Goal: Transaction & Acquisition: Purchase product/service

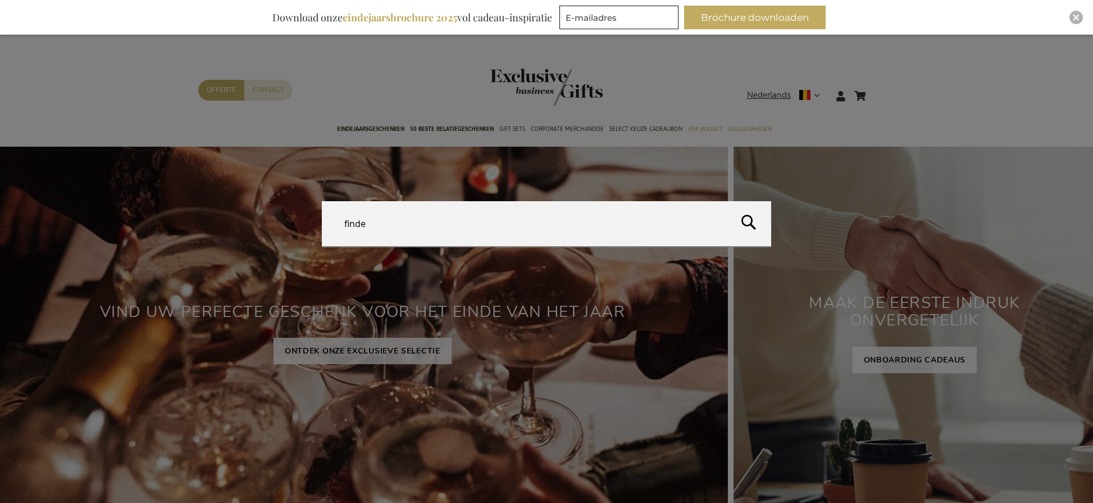
type input "finder"
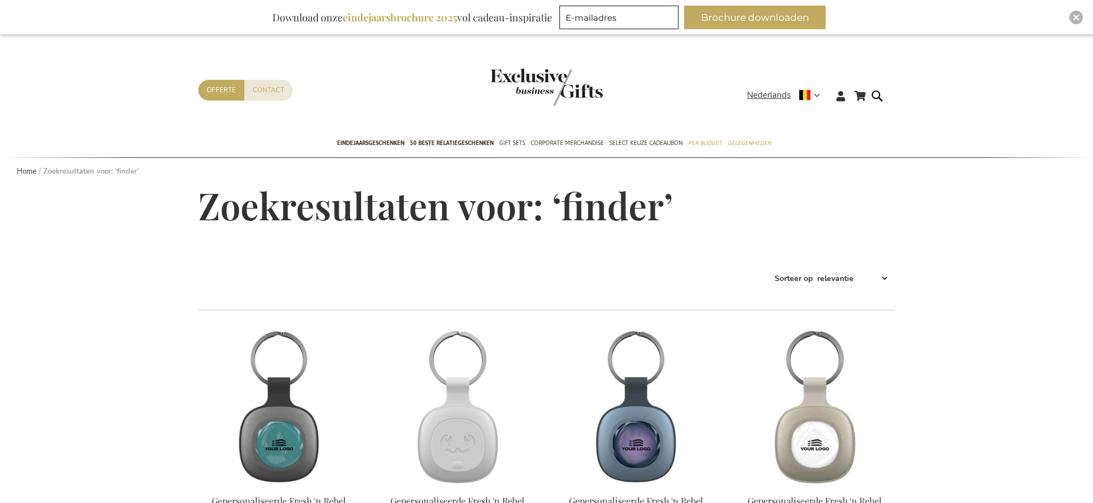
click at [458, 395] on img at bounding box center [457, 406] width 161 height 157
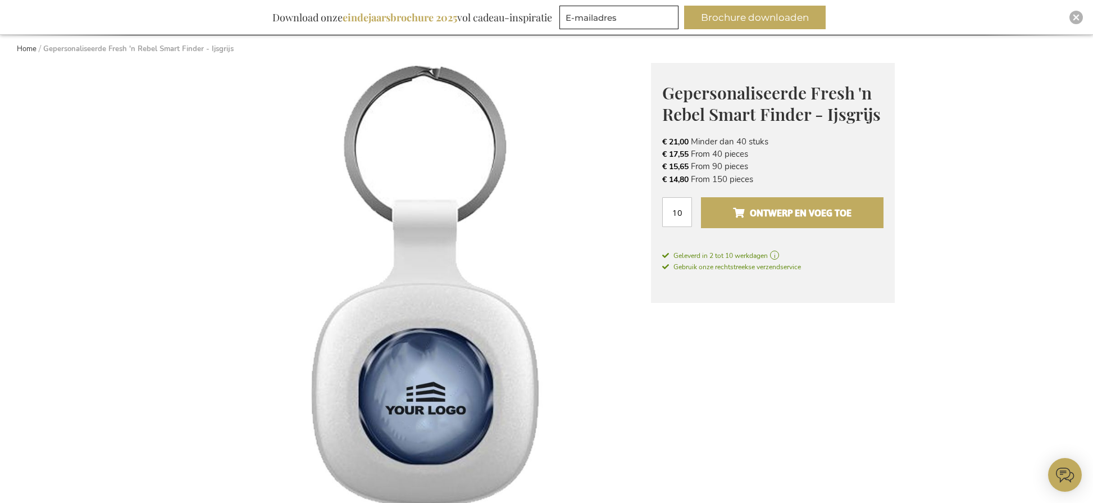
click at [804, 214] on span "Ontwerp en voeg toe" at bounding box center [792, 213] width 119 height 18
